Goal: Task Accomplishment & Management: Complete application form

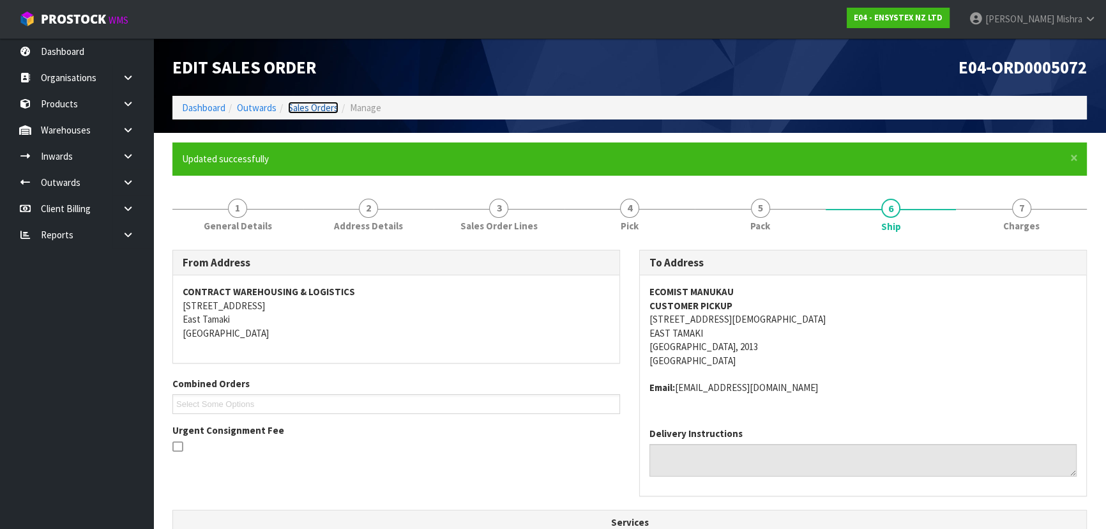
click at [295, 108] on link "Sales Orders" at bounding box center [313, 108] width 50 height 12
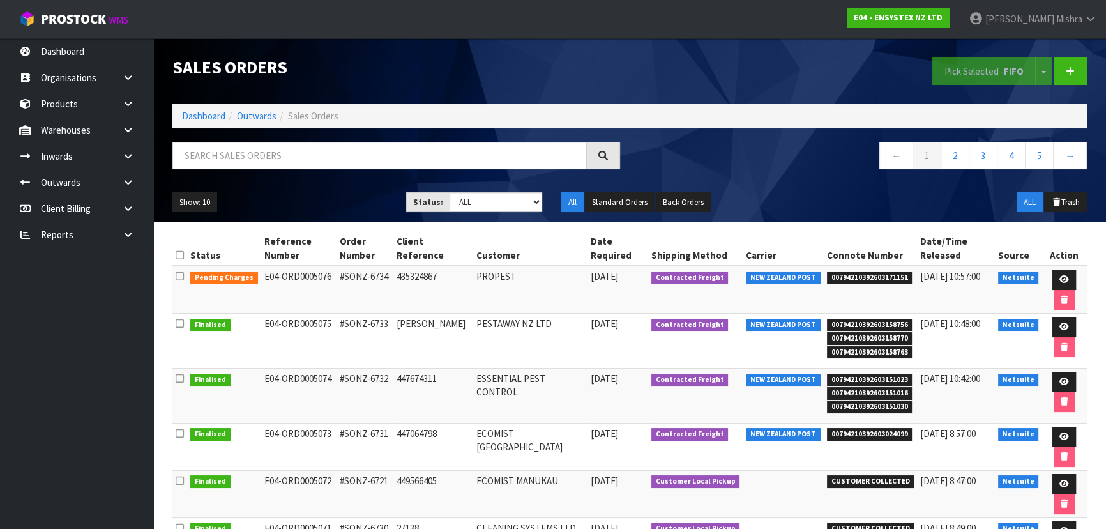
drag, startPoint x: 198, startPoint y: 107, endPoint x: 203, endPoint y: 123, distance: 16.8
click at [198, 109] on ol "Dashboard Outwards Sales Orders" at bounding box center [629, 116] width 914 height 24
click at [203, 123] on ol "Dashboard Outwards Sales Orders" at bounding box center [629, 116] width 914 height 24
click at [220, 117] on link "Dashboard" at bounding box center [203, 116] width 43 height 12
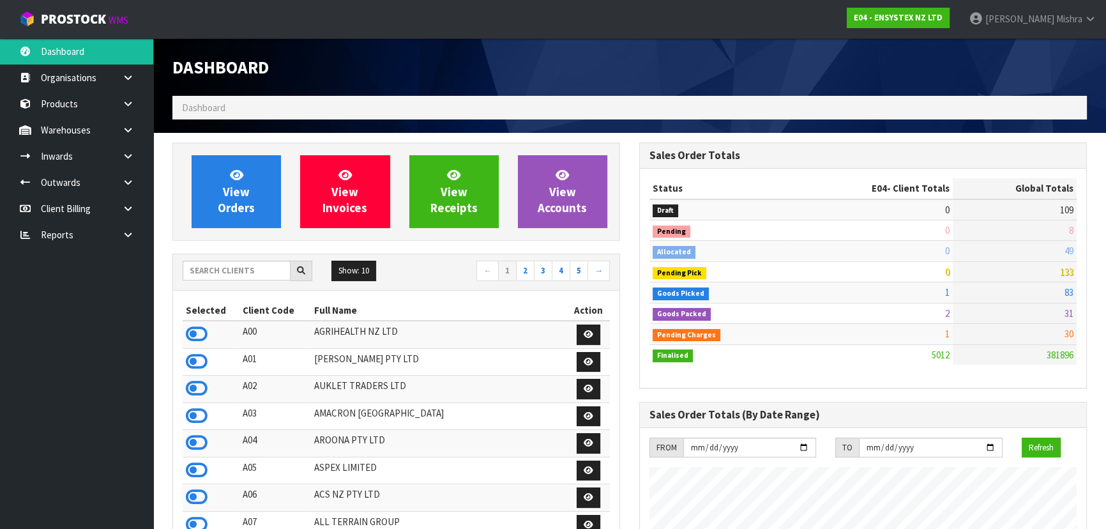
click at [218, 284] on div "Show: 10 5 10 25 50 ← 1 2 3 4 5 →" at bounding box center [396, 272] width 446 height 36
click at [218, 279] on input "text" at bounding box center [237, 271] width 108 height 20
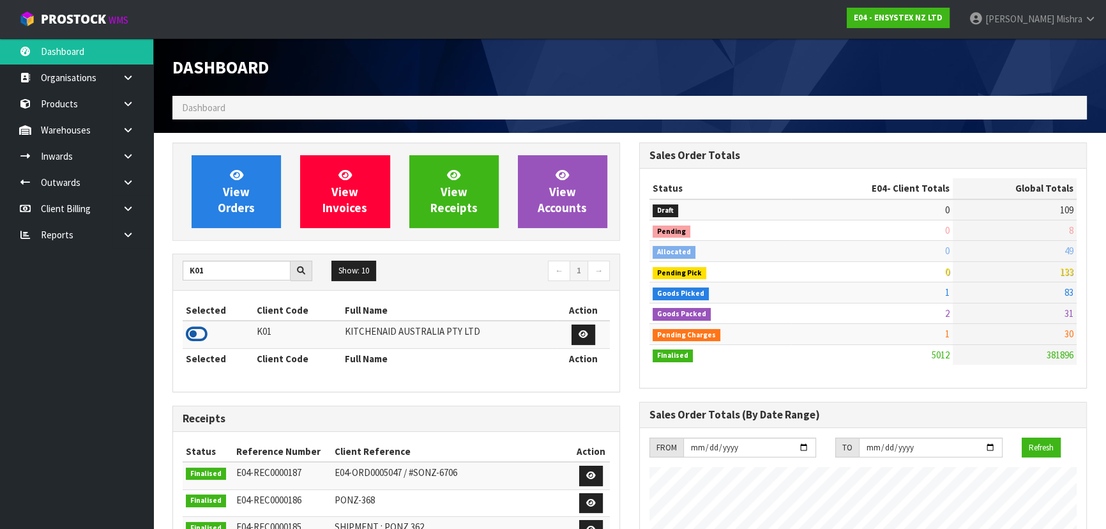
click at [199, 330] on icon at bounding box center [197, 333] width 22 height 19
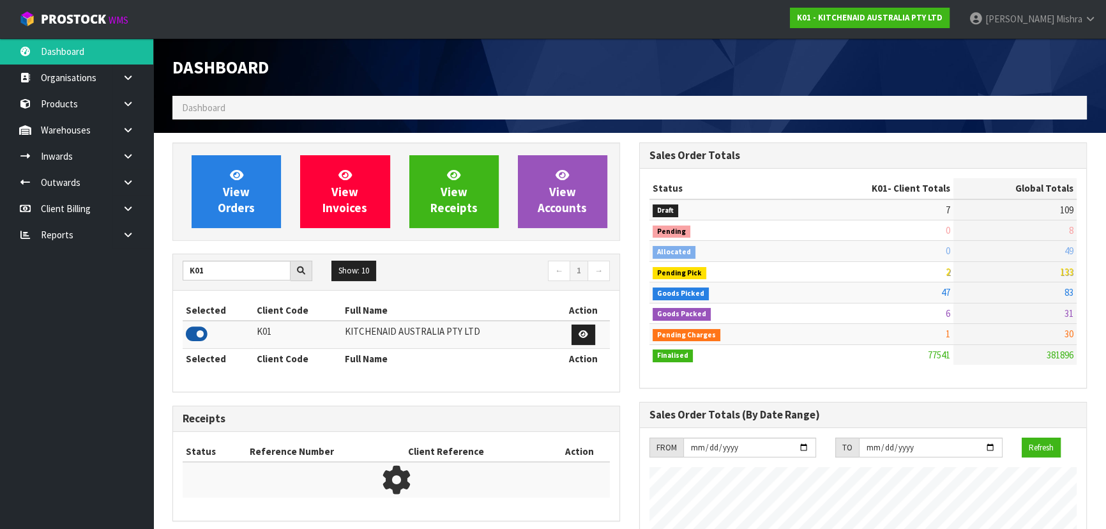
scroll to position [966, 466]
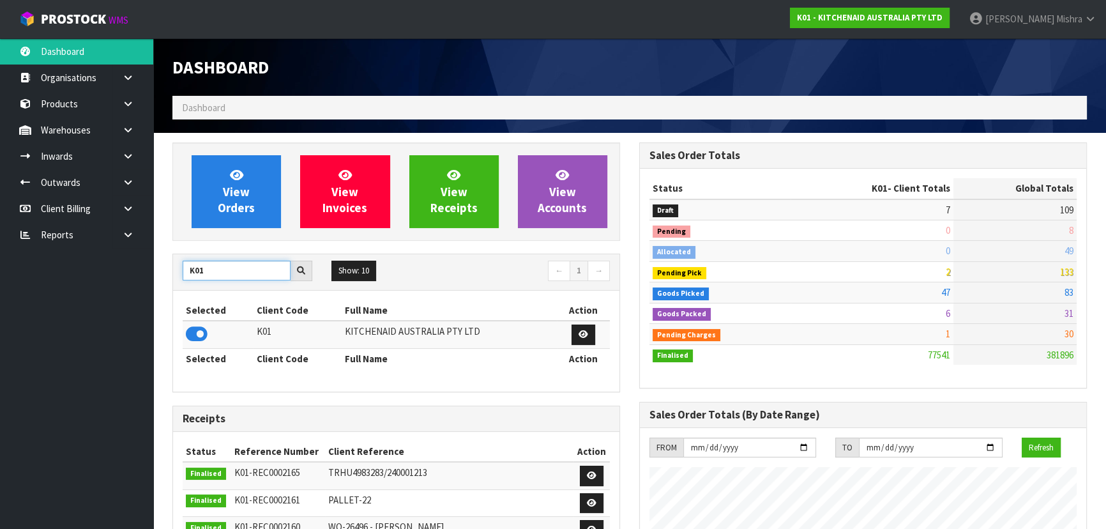
drag, startPoint x: 216, startPoint y: 268, endPoint x: 121, endPoint y: 259, distance: 96.3
click at [121, 259] on body "Toggle navigation ProStock WMS K01 - KITCHENAID AUSTRALIA PTY LTD [PERSON_NAME]…" at bounding box center [553, 264] width 1106 height 529
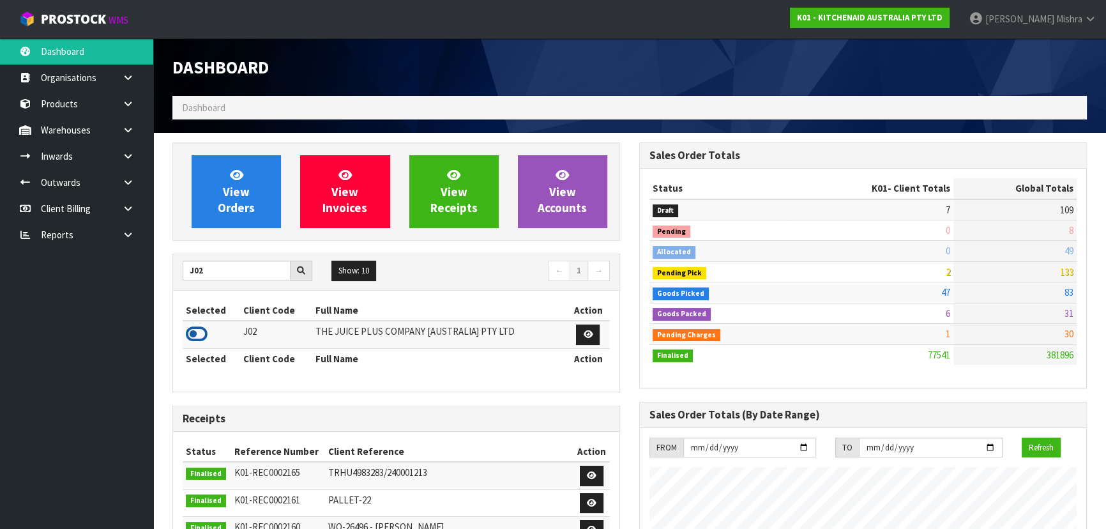
click at [202, 333] on icon at bounding box center [197, 333] width 22 height 19
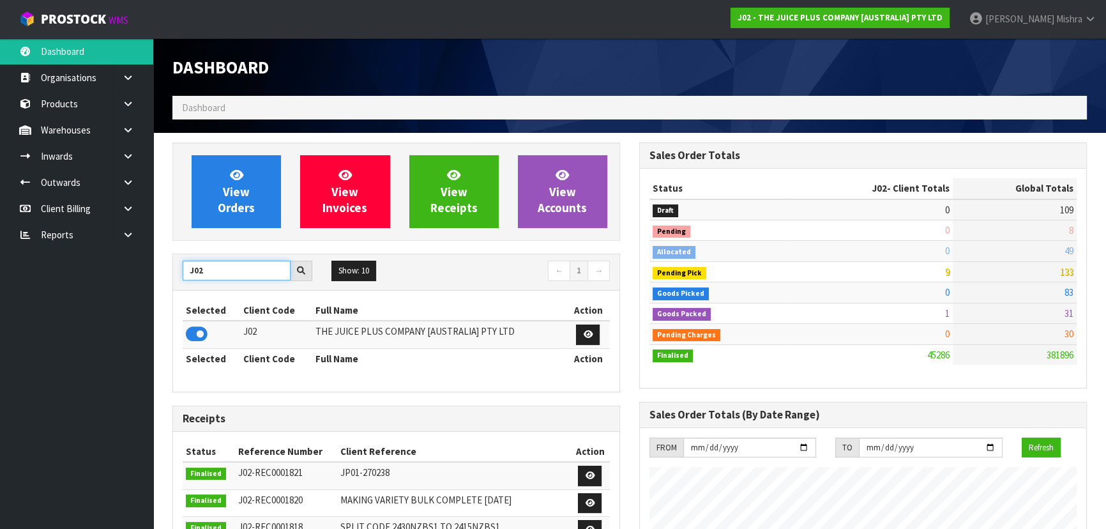
drag, startPoint x: 223, startPoint y: 272, endPoint x: 132, endPoint y: 269, distance: 92.0
click at [132, 269] on body "Toggle navigation ProStock WMS J02 - THE JUICE PLUS COMPANY [AUSTRALIA] PTY LTD…" at bounding box center [553, 264] width 1106 height 529
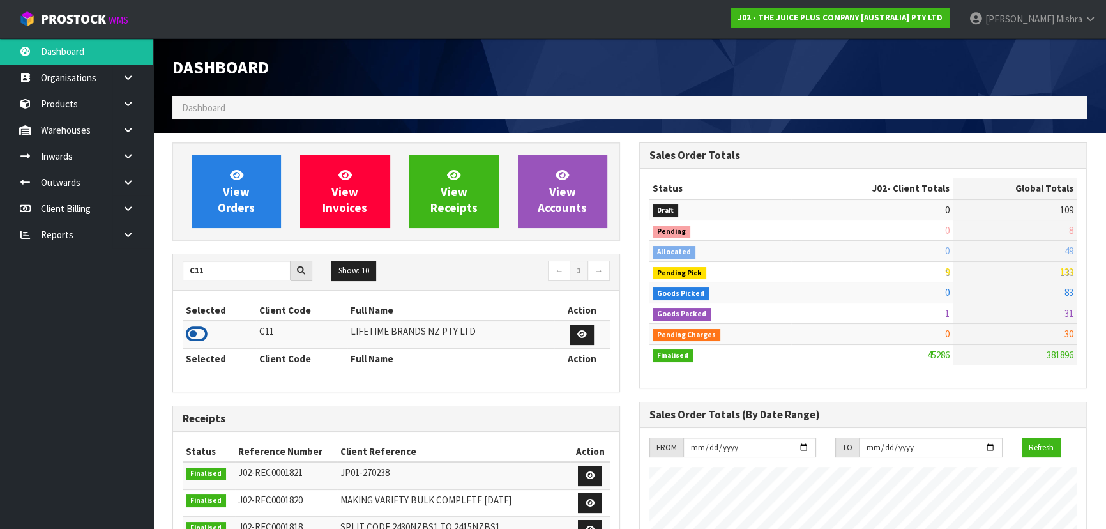
click at [196, 339] on icon at bounding box center [197, 333] width 22 height 19
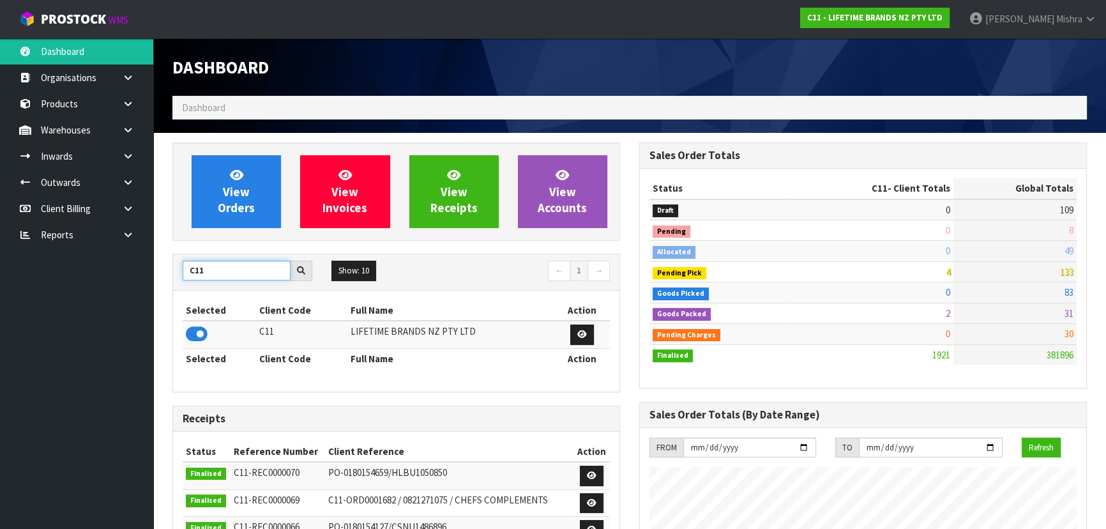
drag, startPoint x: 222, startPoint y: 266, endPoint x: 124, endPoint y: 266, distance: 97.7
click at [126, 266] on body "Toggle navigation ProStock WMS C11 - LIFETIME BRANDS NZ PTY LTD [PERSON_NAME] L…" at bounding box center [553, 264] width 1106 height 529
click at [191, 338] on icon at bounding box center [197, 333] width 22 height 19
drag, startPoint x: 219, startPoint y: 268, endPoint x: 131, endPoint y: 260, distance: 88.5
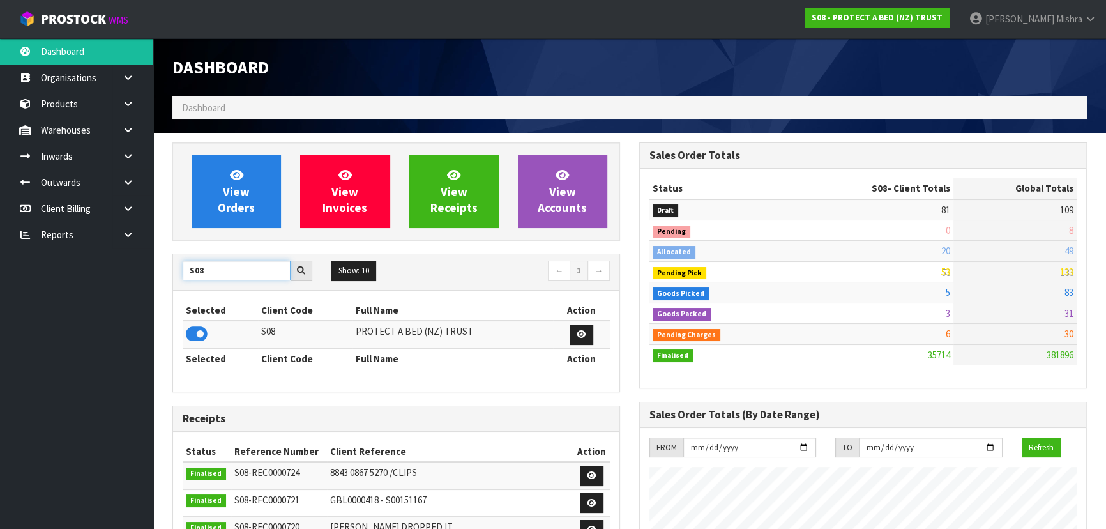
click at [131, 260] on body "Toggle navigation ProStock WMS S08 - PROTECT A BED (NZ) TRUST [PERSON_NAME] Log…" at bounding box center [553, 264] width 1106 height 529
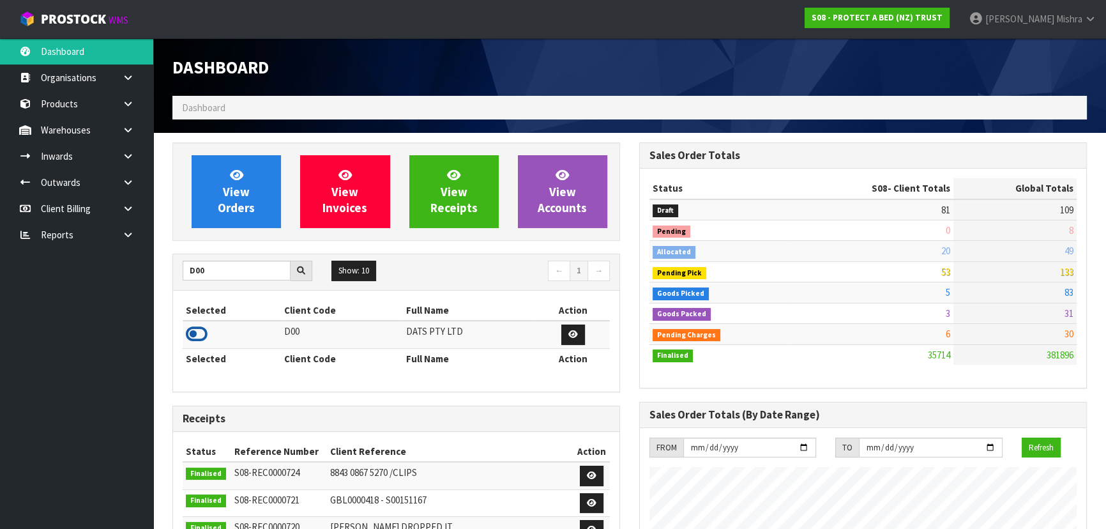
click at [197, 326] on icon at bounding box center [197, 333] width 22 height 19
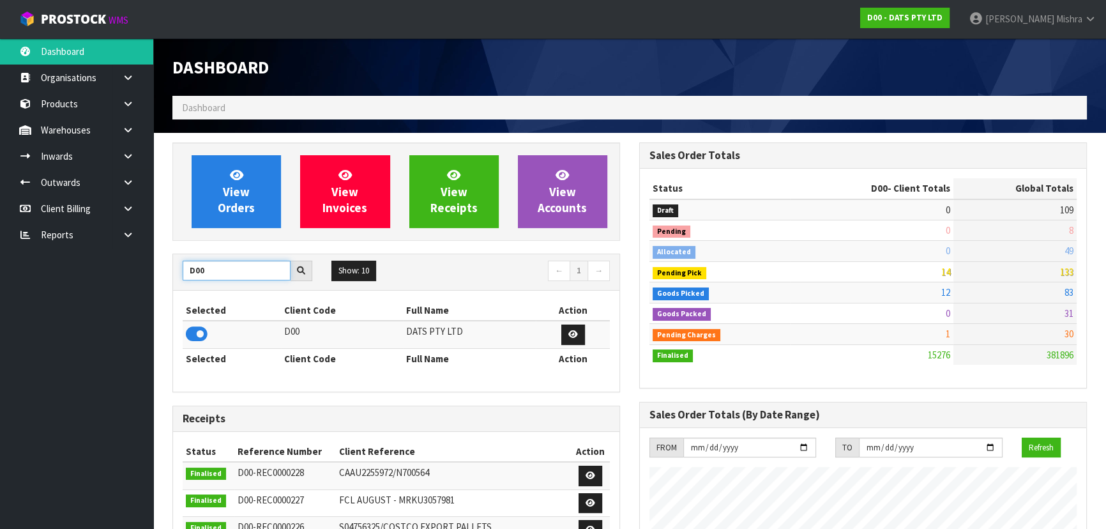
drag, startPoint x: 223, startPoint y: 274, endPoint x: 60, endPoint y: 275, distance: 162.8
click at [60, 275] on body "Toggle navigation ProStock WMS D00 - DATS PTY LTD [PERSON_NAME] Logout Dashboar…" at bounding box center [553, 264] width 1106 height 529
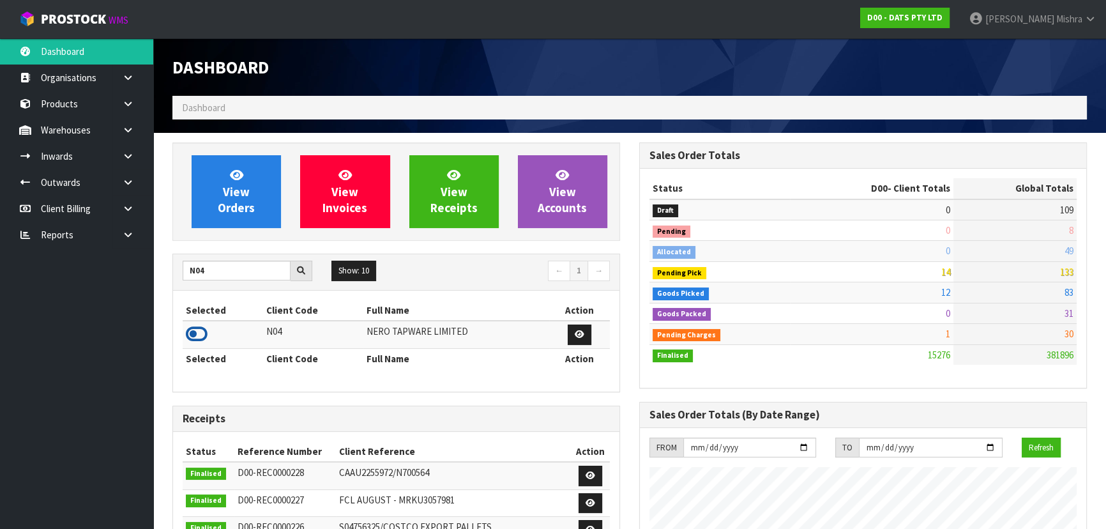
click at [200, 332] on icon at bounding box center [197, 333] width 22 height 19
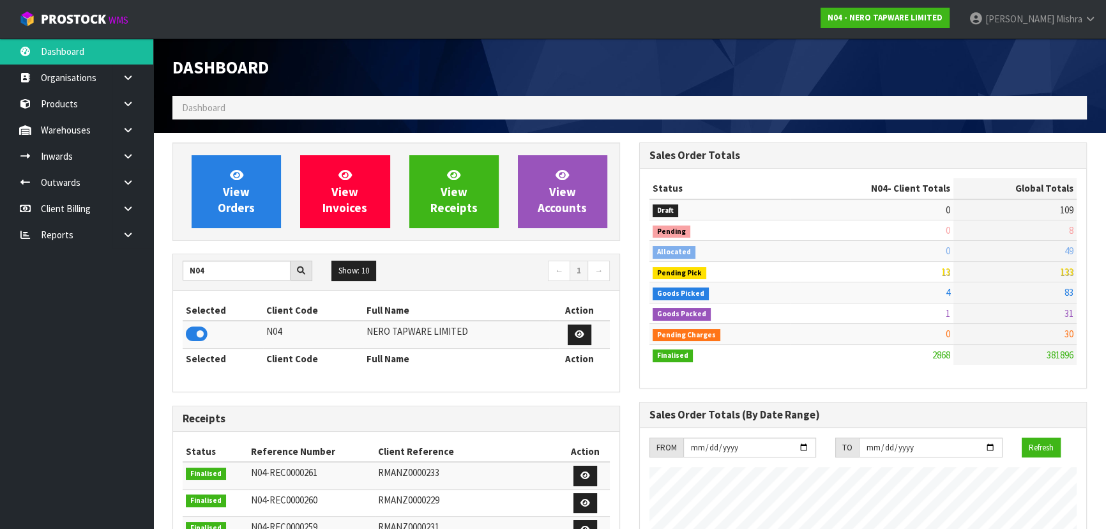
scroll to position [1020, 466]
drag, startPoint x: 236, startPoint y: 275, endPoint x: 170, endPoint y: 280, distance: 65.3
click at [170, 280] on div "View Orders View Invoices View Receipts View Accounts N04 Show: 10 5 10 25 50 ←…" at bounding box center [396, 512] width 467 height 741
click at [201, 329] on icon at bounding box center [197, 333] width 22 height 19
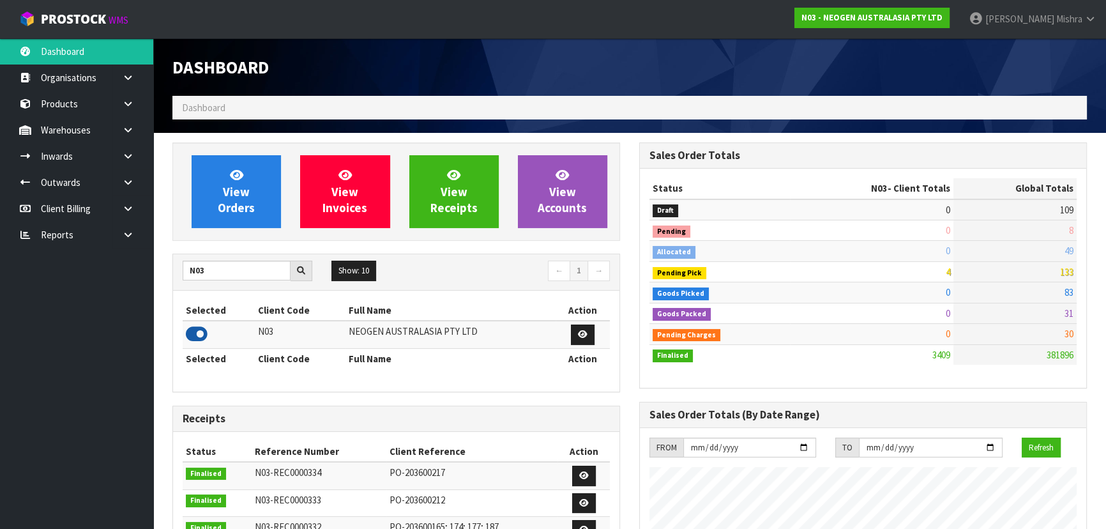
scroll to position [993, 466]
drag, startPoint x: 250, startPoint y: 273, endPoint x: 178, endPoint y: 285, distance: 73.8
click at [178, 285] on div "N03 Show: 10 5 10 25 50 ← 1 →" at bounding box center [396, 272] width 446 height 36
type input "G08"
click at [194, 332] on icon at bounding box center [197, 333] width 22 height 19
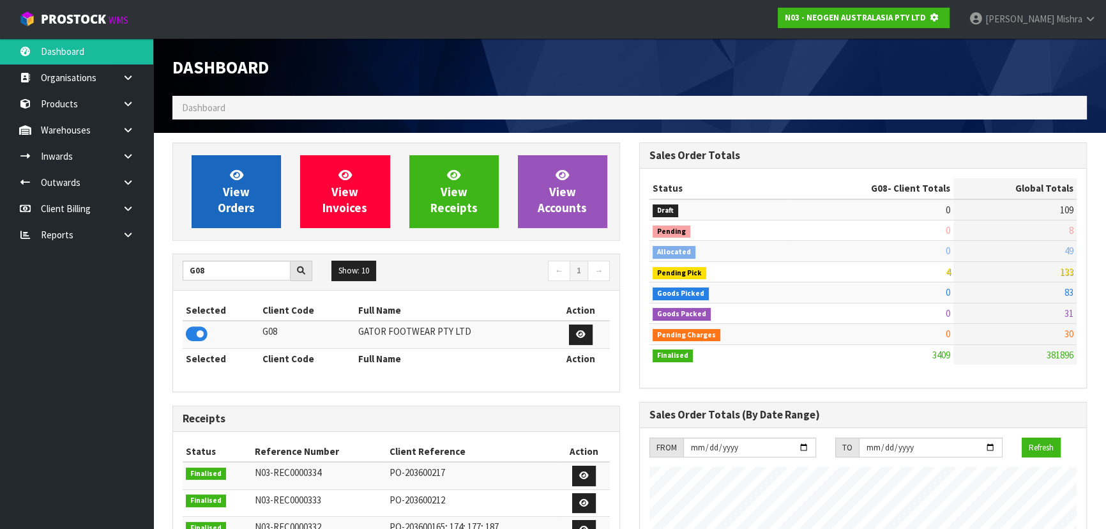
scroll to position [795, 466]
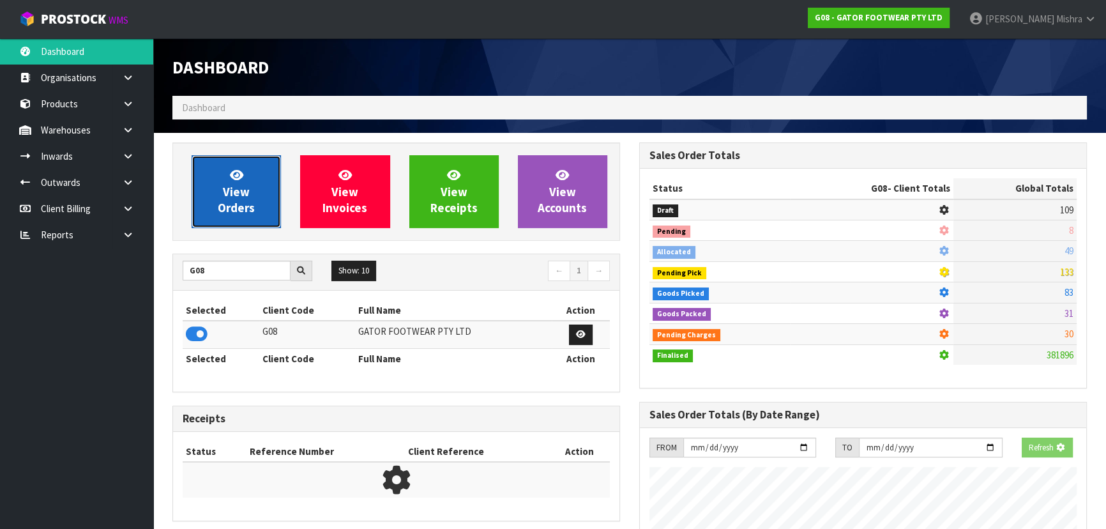
click at [248, 199] on span "View Orders" at bounding box center [236, 191] width 37 height 48
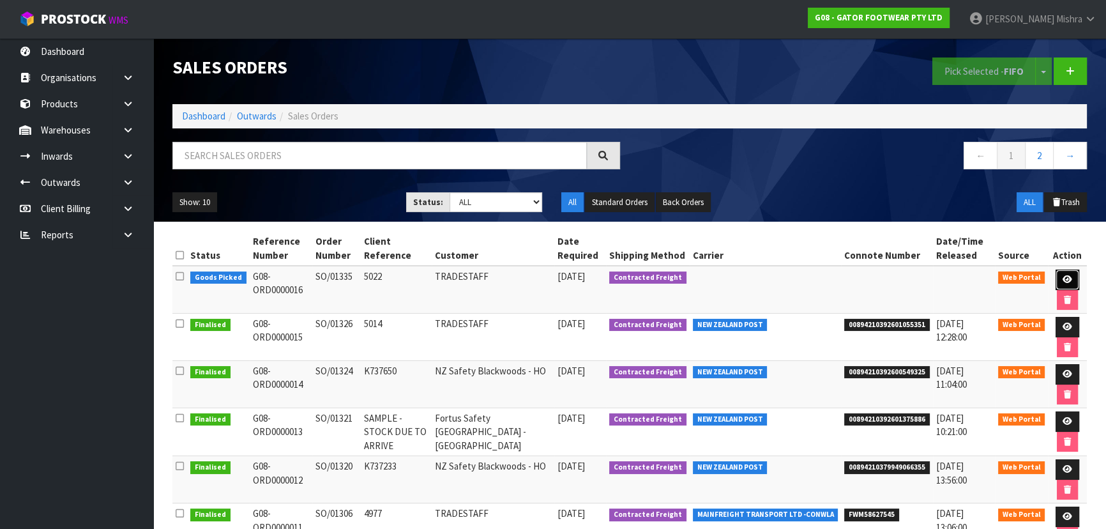
click at [1063, 275] on icon at bounding box center [1068, 279] width 10 height 8
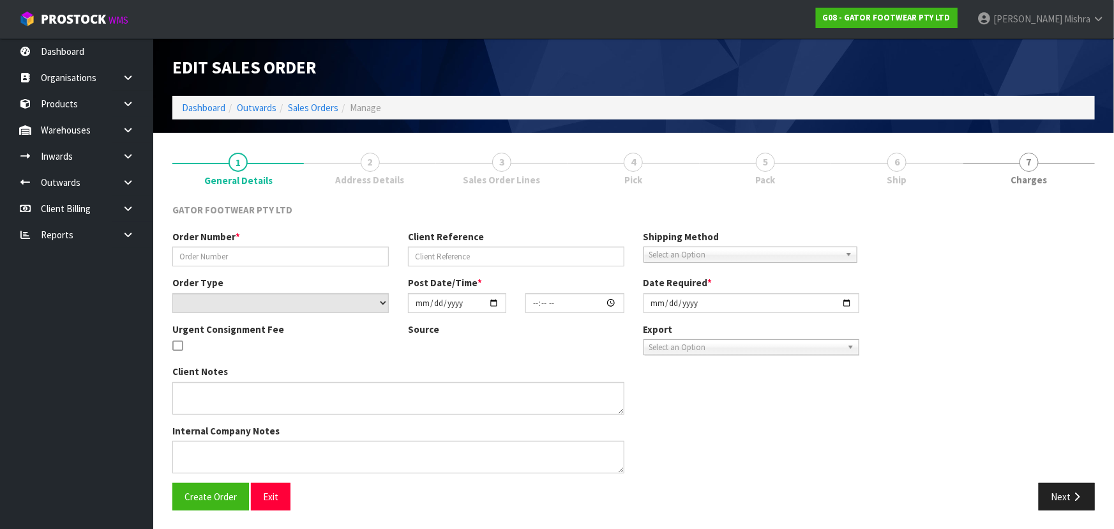
type input "SO/01335"
type input "5022"
select select "number:0"
type input "[DATE]"
type input "17:34:00.000"
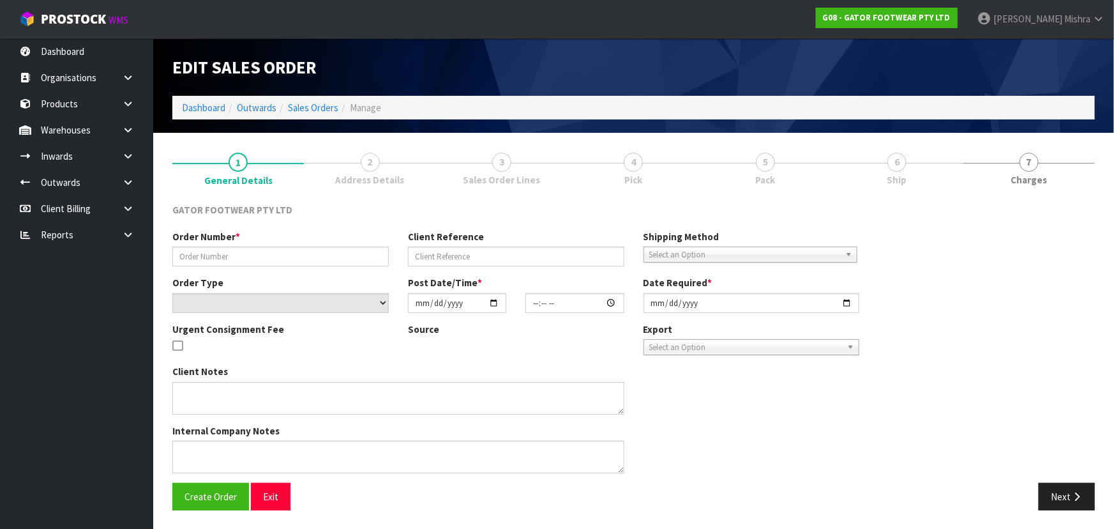
type input "[DATE]"
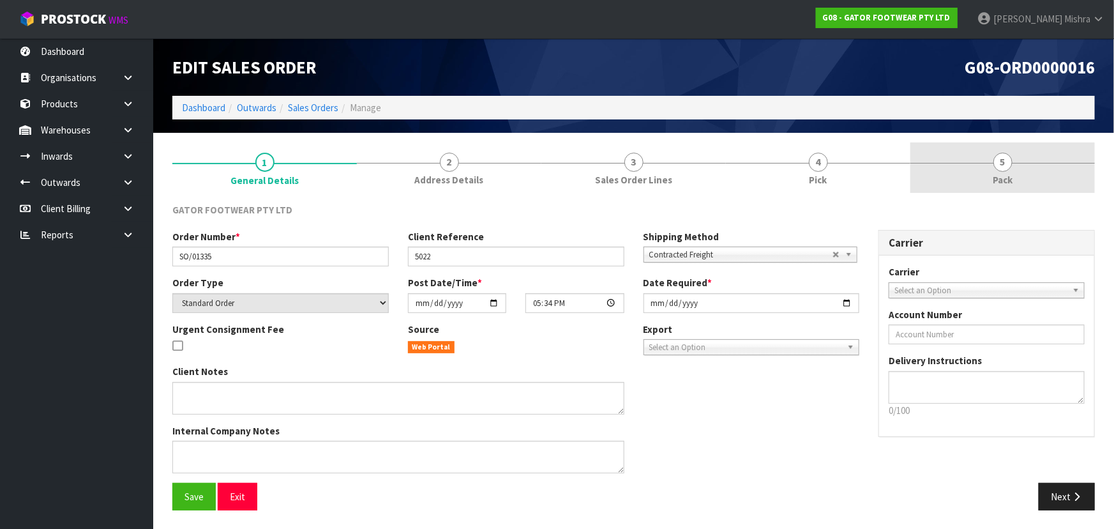
click at [968, 179] on link "5 Pack" at bounding box center [1003, 167] width 185 height 50
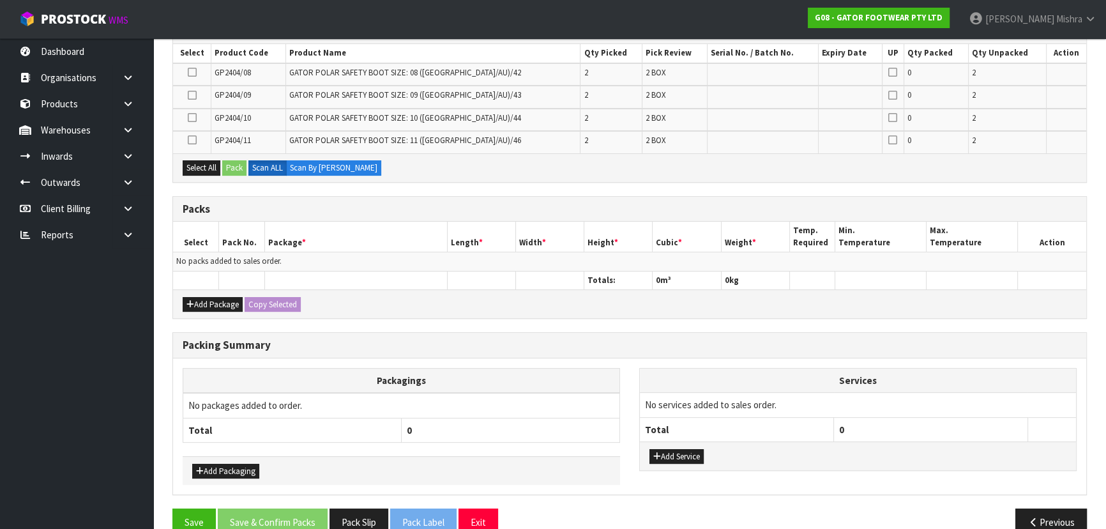
scroll to position [232, 0]
drag, startPoint x: 219, startPoint y: 305, endPoint x: 189, endPoint y: 301, distance: 30.3
click at [217, 305] on button "Add Package" at bounding box center [213, 303] width 60 height 15
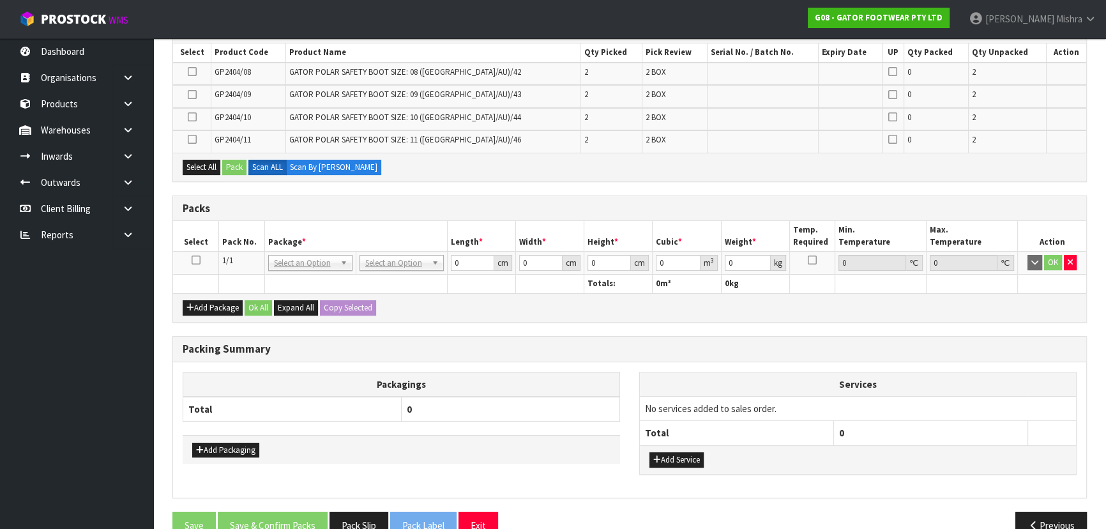
click at [198, 264] on td at bounding box center [196, 263] width 46 height 23
click at [196, 261] on icon at bounding box center [196, 260] width 9 height 1
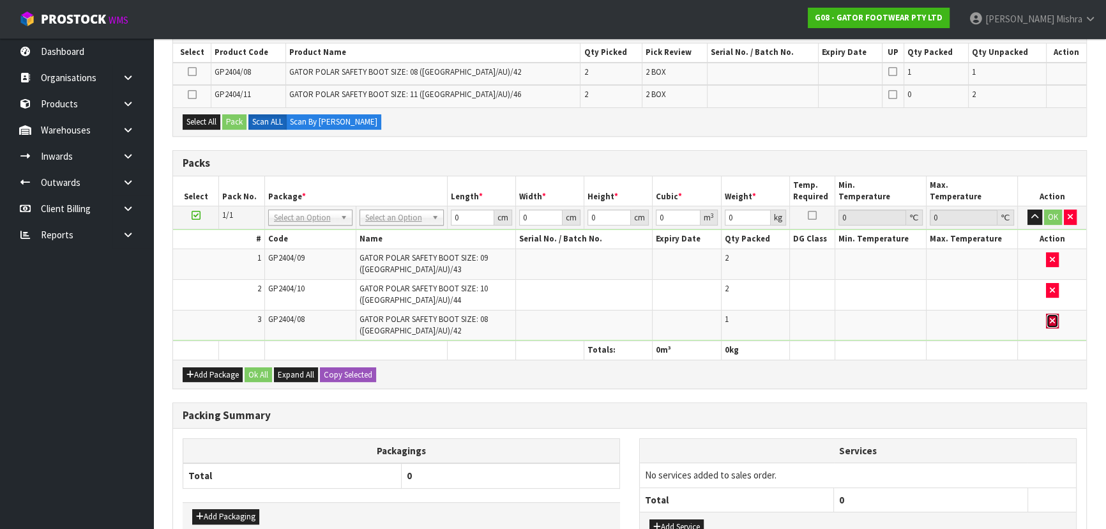
click at [1047, 319] on button "button" at bounding box center [1052, 321] width 13 height 15
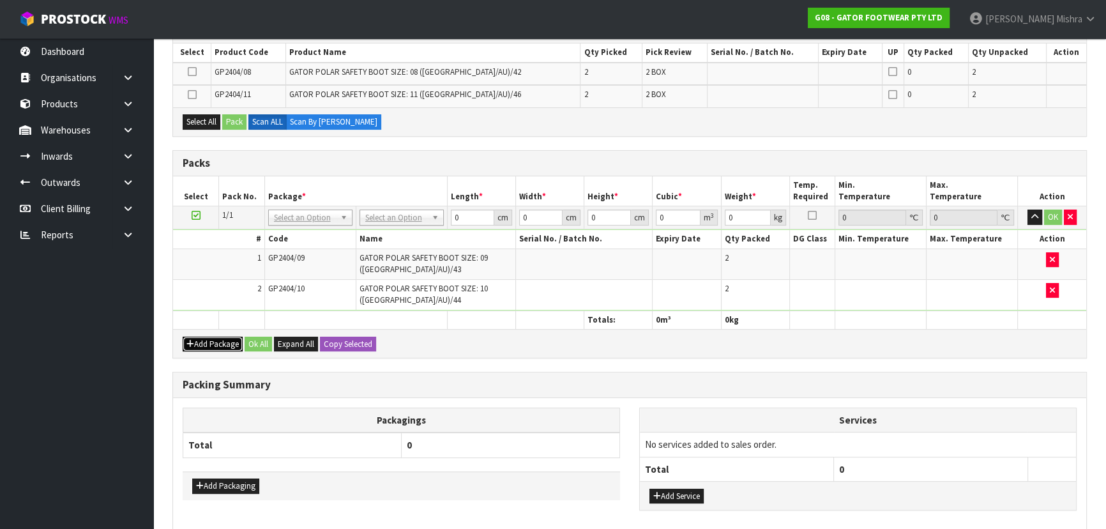
click at [215, 344] on button "Add Package" at bounding box center [213, 344] width 60 height 15
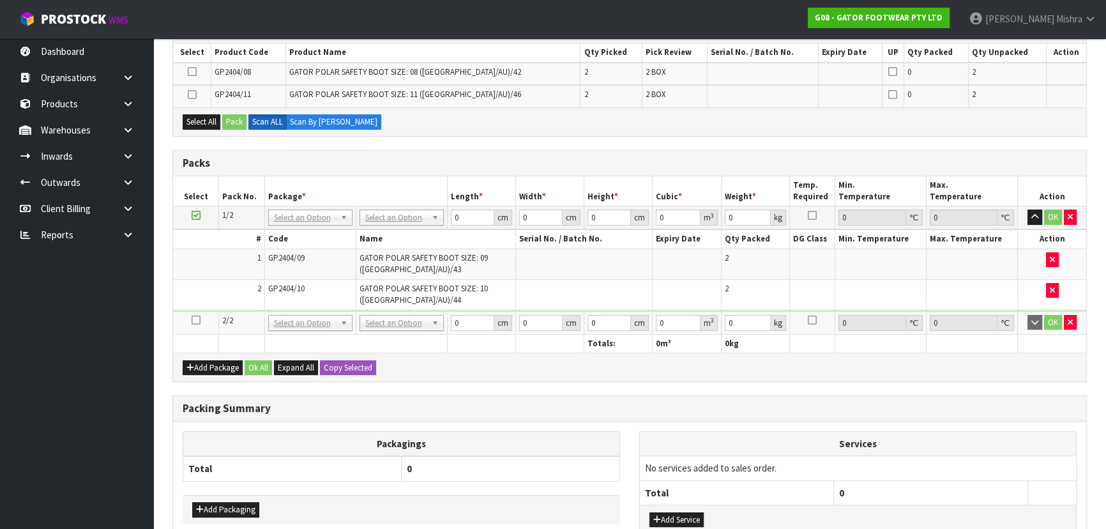
click at [192, 320] on icon at bounding box center [196, 320] width 9 height 1
